Goal: Ask a question

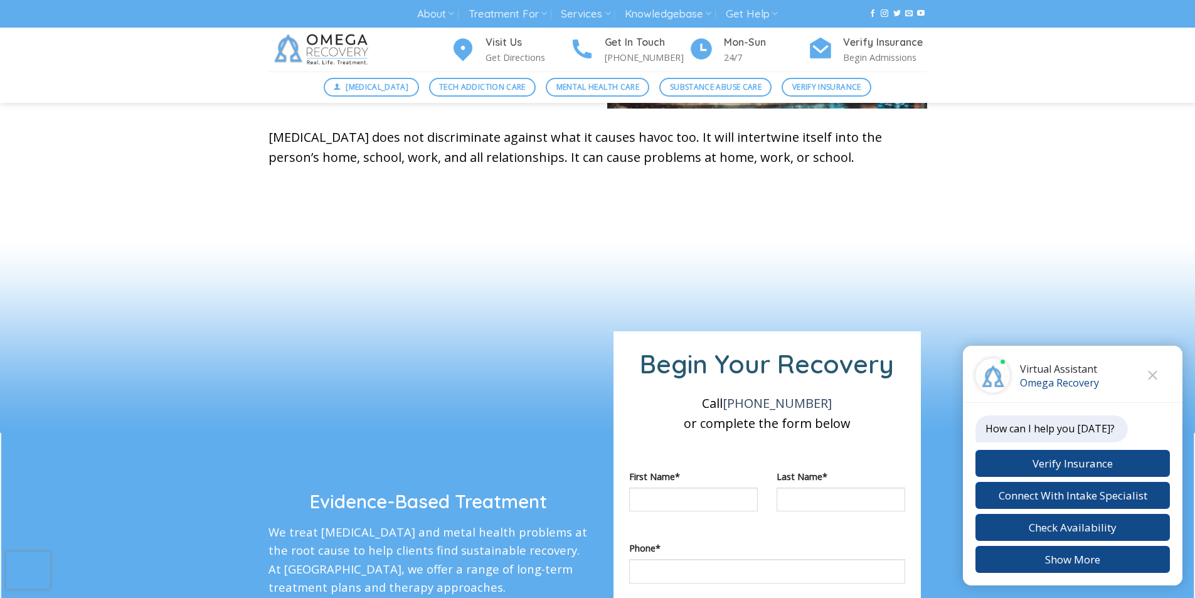
scroll to position [811, 0]
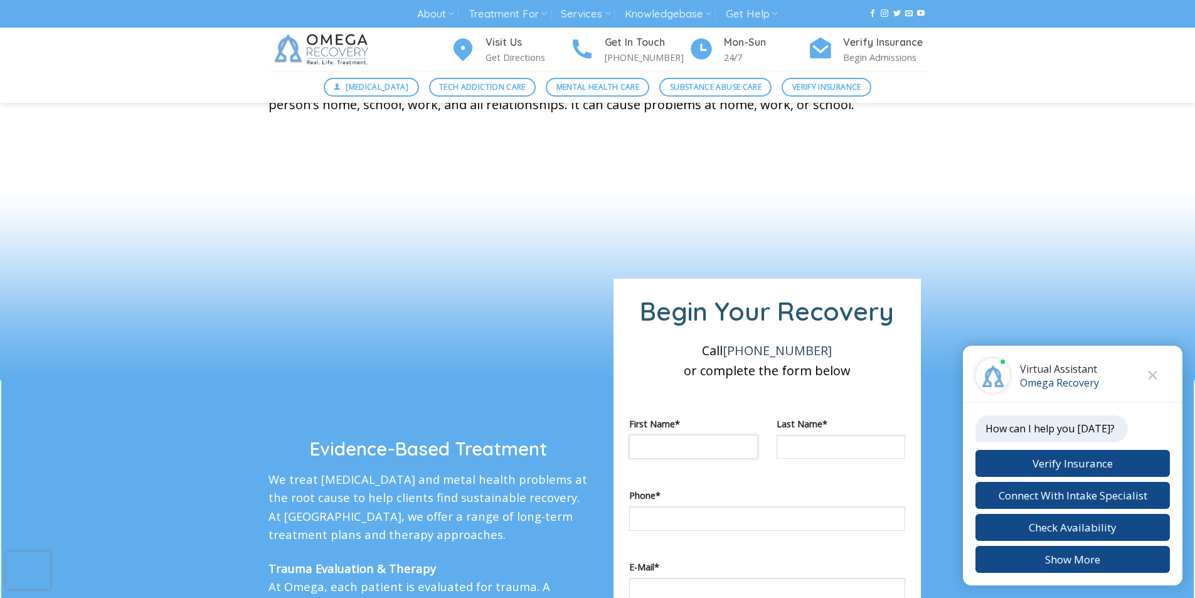
click at [641, 438] on input "Contact form" at bounding box center [693, 447] width 129 height 24
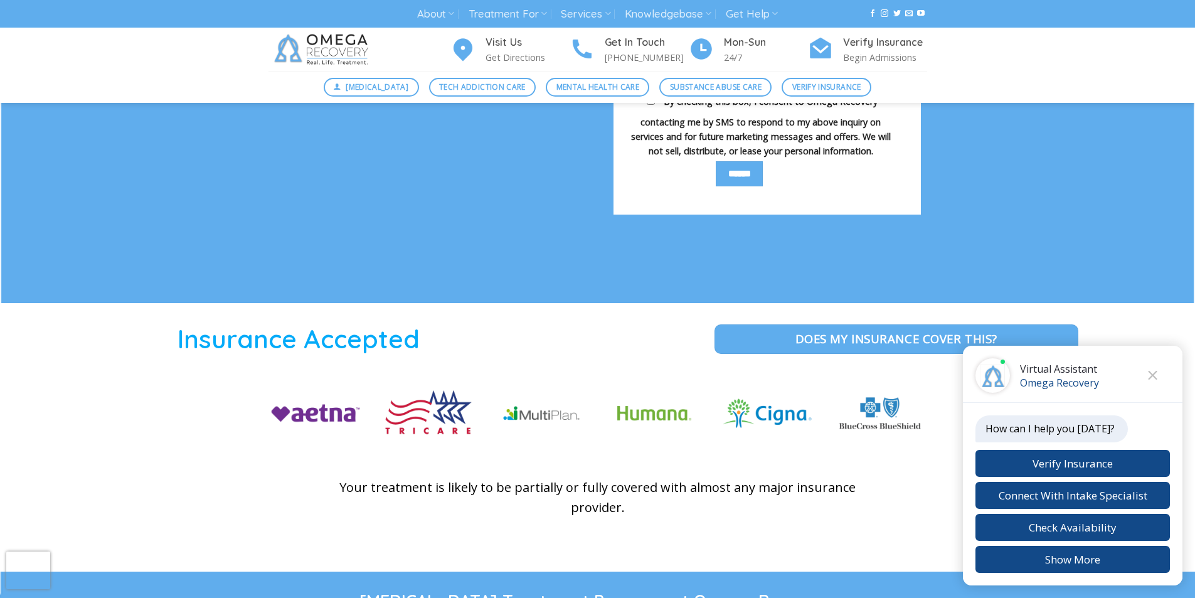
scroll to position [1621, 0]
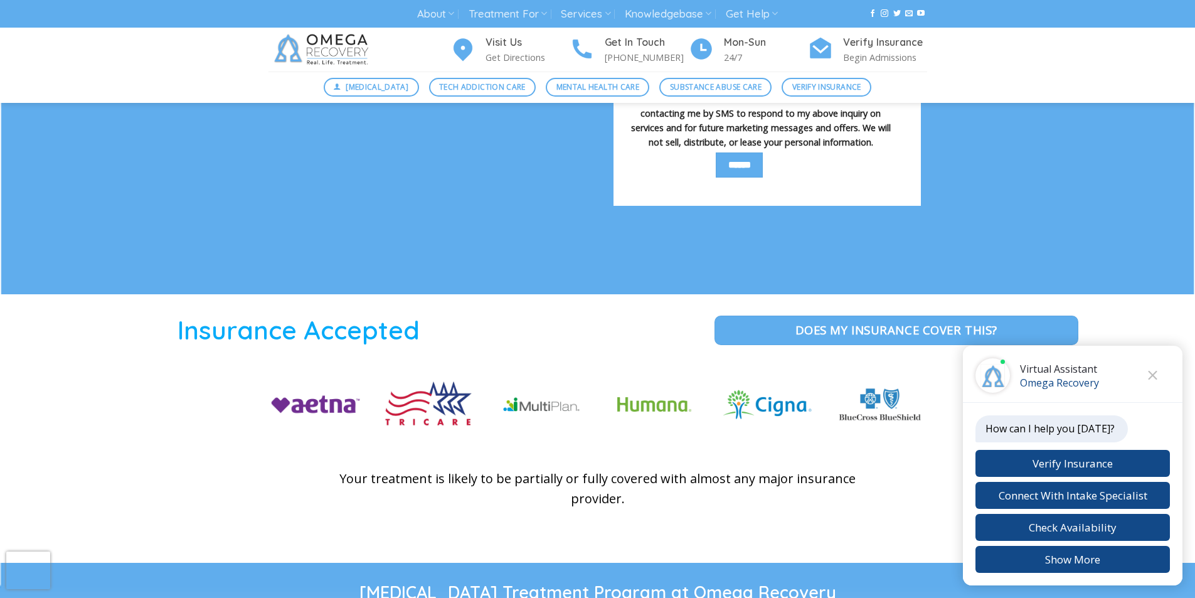
type input "*****"
click at [831, 438] on figure at bounding box center [880, 414] width 113 height 72
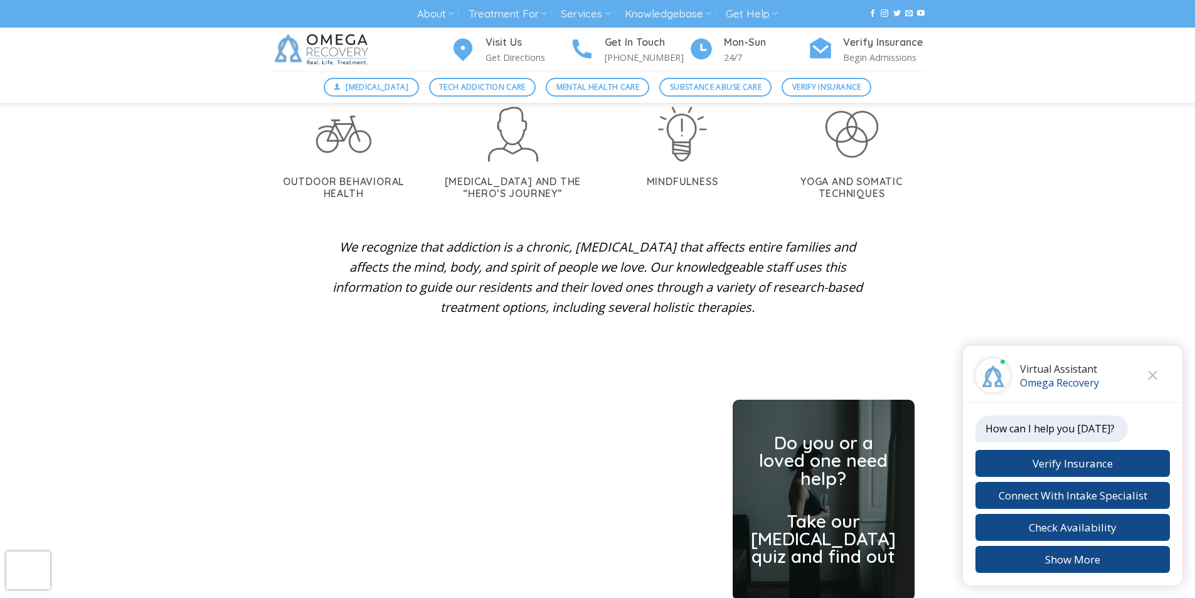
scroll to position [2484, 0]
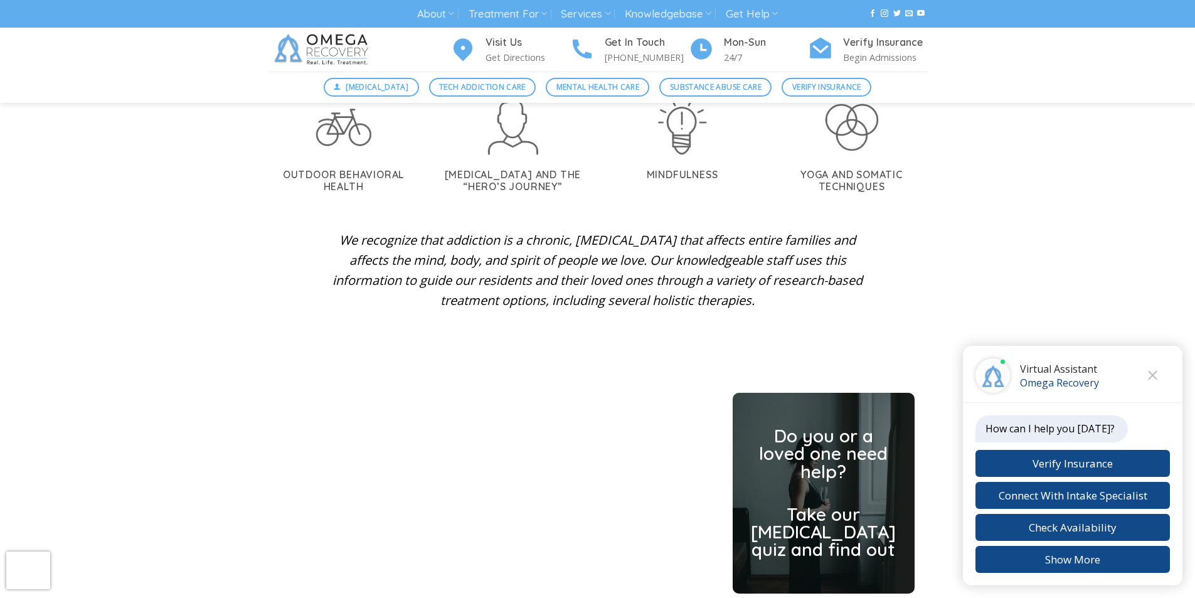
click at [792, 458] on h2 "Do you or a loved one need help?" at bounding box center [824, 453] width 146 height 53
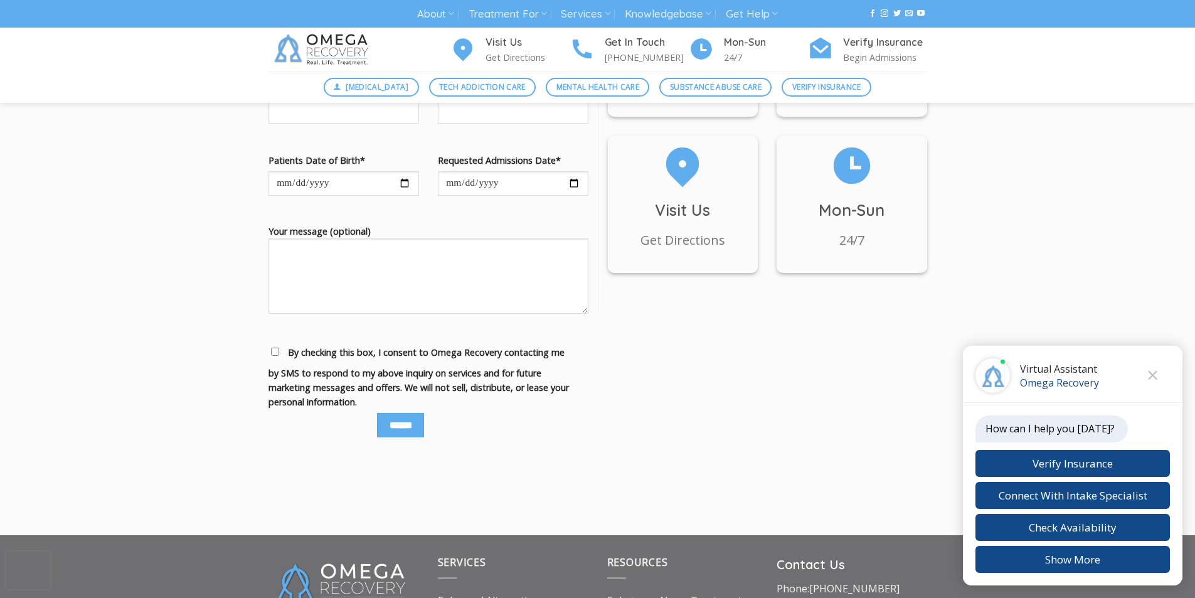
scroll to position [941, 0]
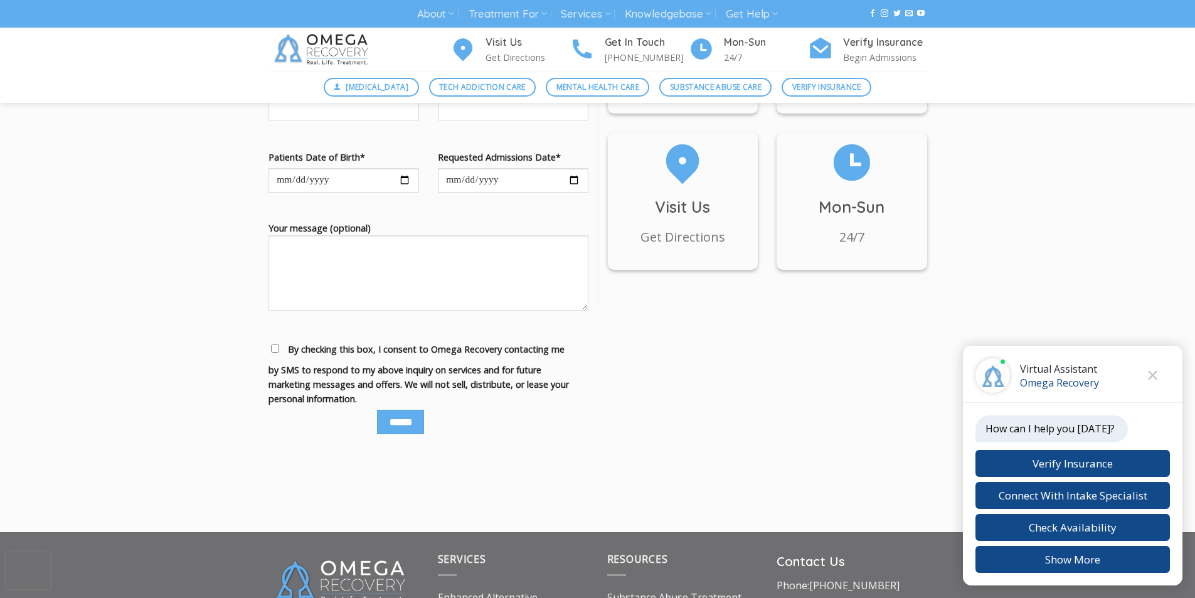
click at [658, 452] on div "Send Us a Message! We are here to help. Contact us today and get the answers yo…" at bounding box center [598, 142] width 678 height 706
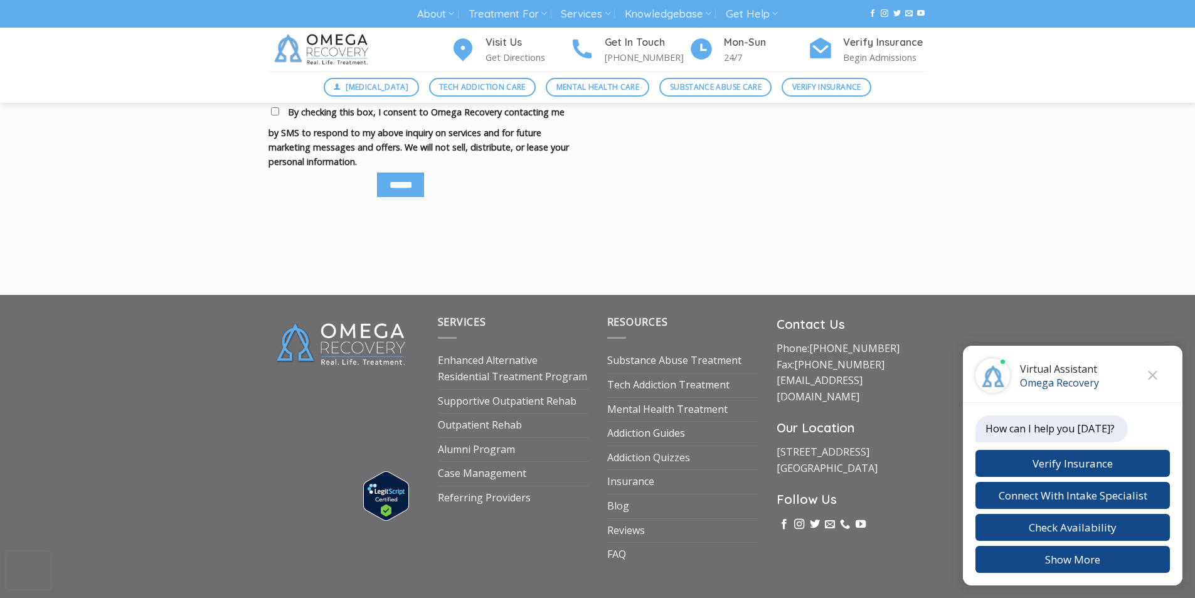
scroll to position [1276, 0]
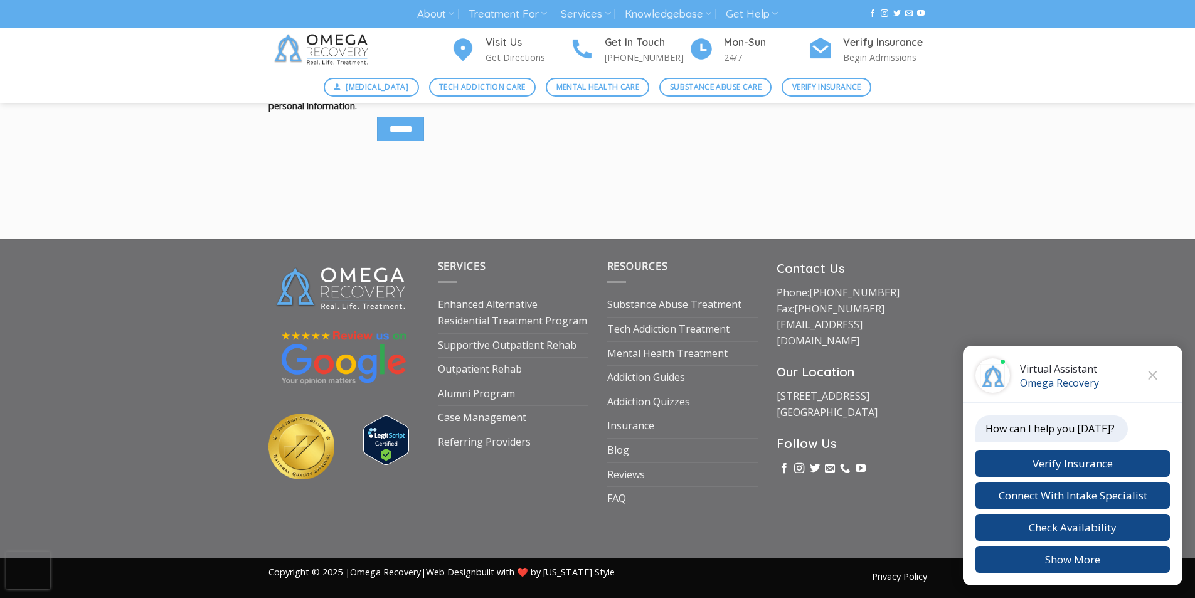
click at [849, 596] on div "Privacy Policy Copyright © 2025 | Omega Recovery | Web Design built with ❤️ by …" at bounding box center [597, 579] width 1195 height 40
click at [645, 596] on div "Privacy Policy Copyright © 2025 | Omega Recovery | Web Design built with ❤️ by …" at bounding box center [597, 579] width 1195 height 40
click at [381, 61] on div "Visit Us Get Directions Get In Touch (512) 601-5407 Mon-Sun 24/7 Verify Insuran…" at bounding box center [598, 50] width 678 height 44
